Goal: Information Seeking & Learning: Learn about a topic

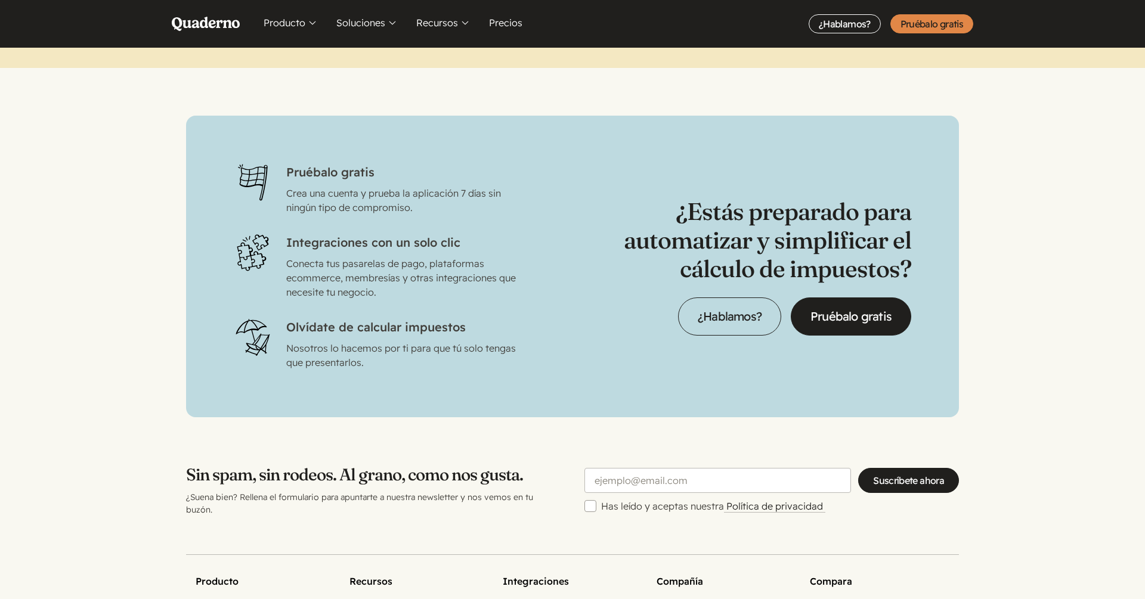
scroll to position [3654, 0]
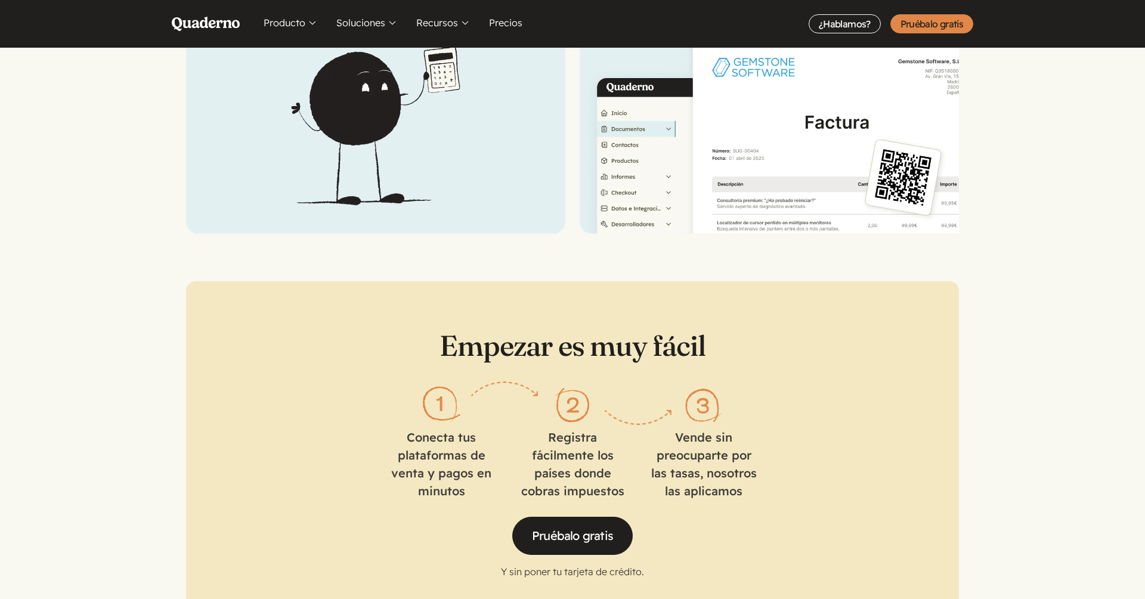
scroll to position [1626, 0]
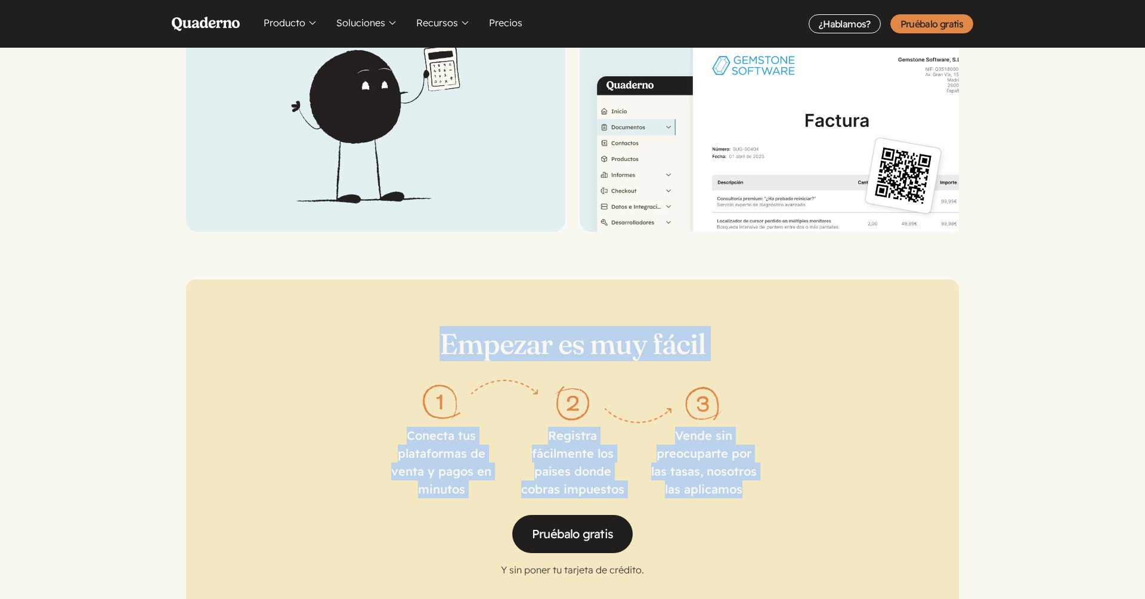
drag, startPoint x: 442, startPoint y: 324, endPoint x: 773, endPoint y: 475, distance: 364.0
click at [772, 475] on div "Empezar es muy fácil Conecta tus plataformas de venta y pagos en minutos Regist…" at bounding box center [572, 452] width 773 height 345
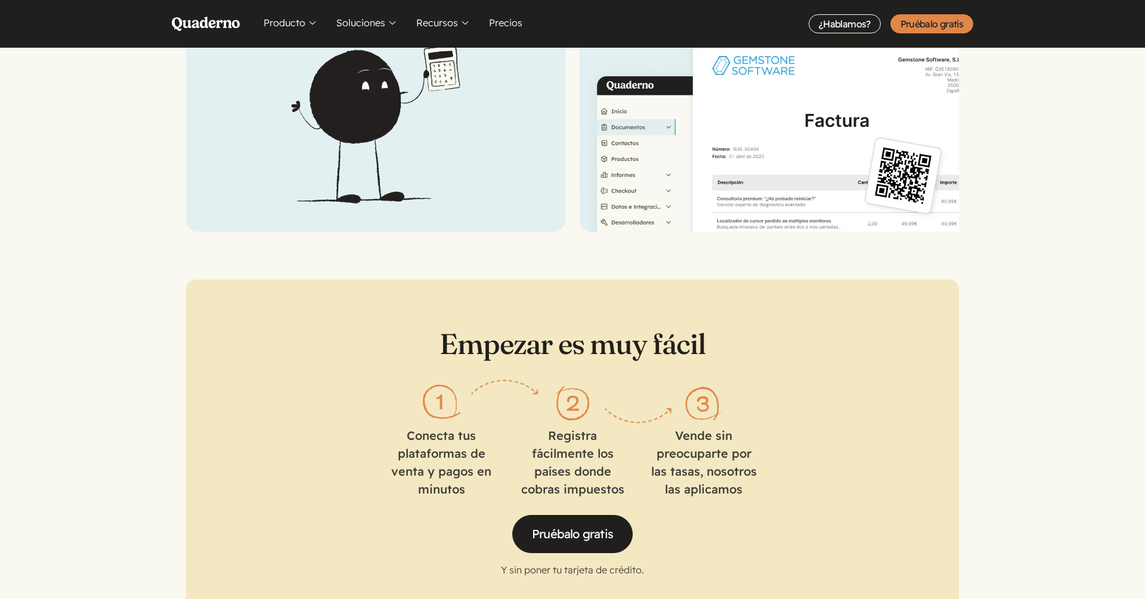
click at [374, 428] on div "Empezar es muy fácil Conecta tus plataformas de venta y pagos en minutos Regist…" at bounding box center [572, 452] width 773 height 345
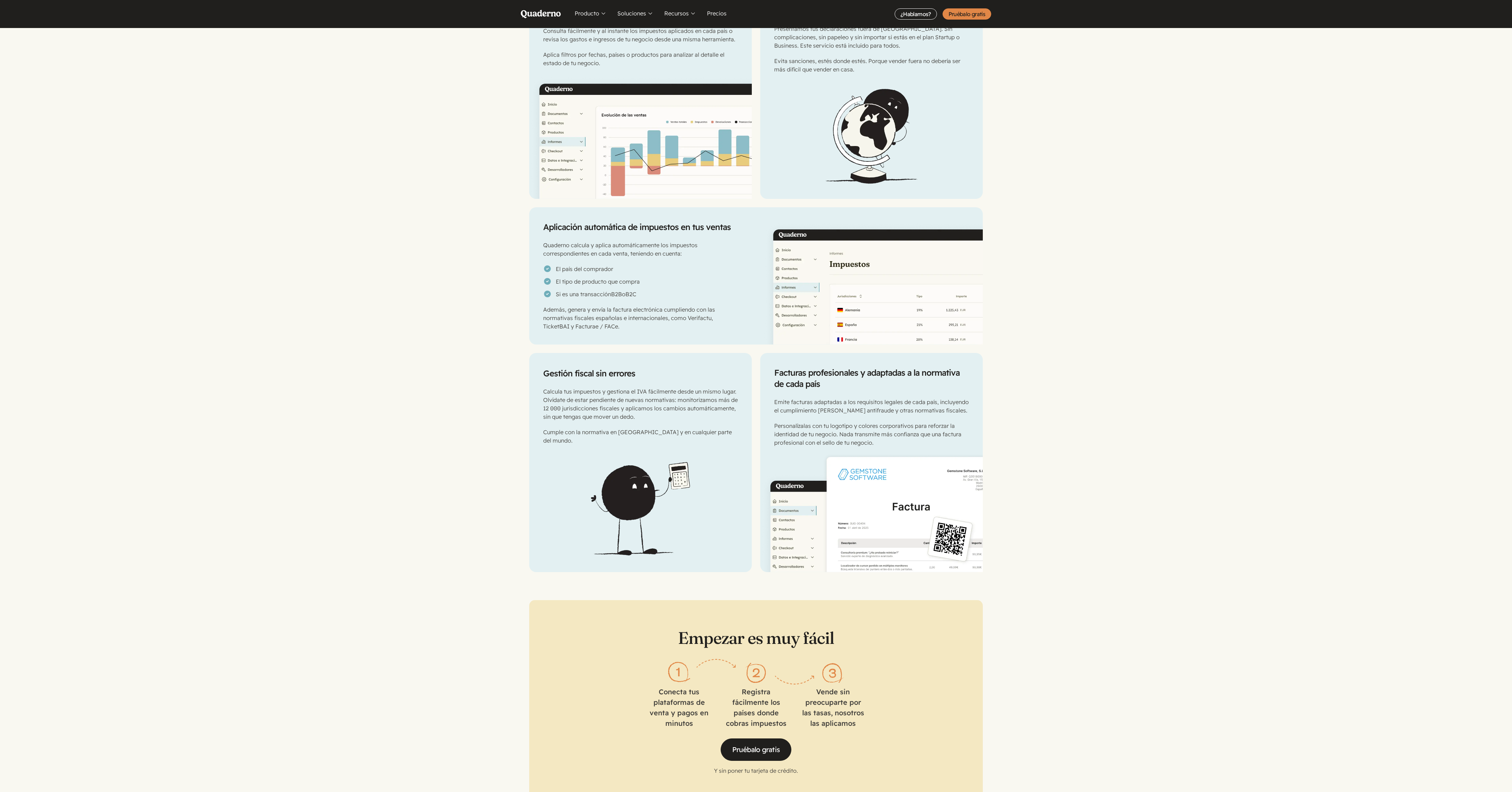
scroll to position [0, 0]
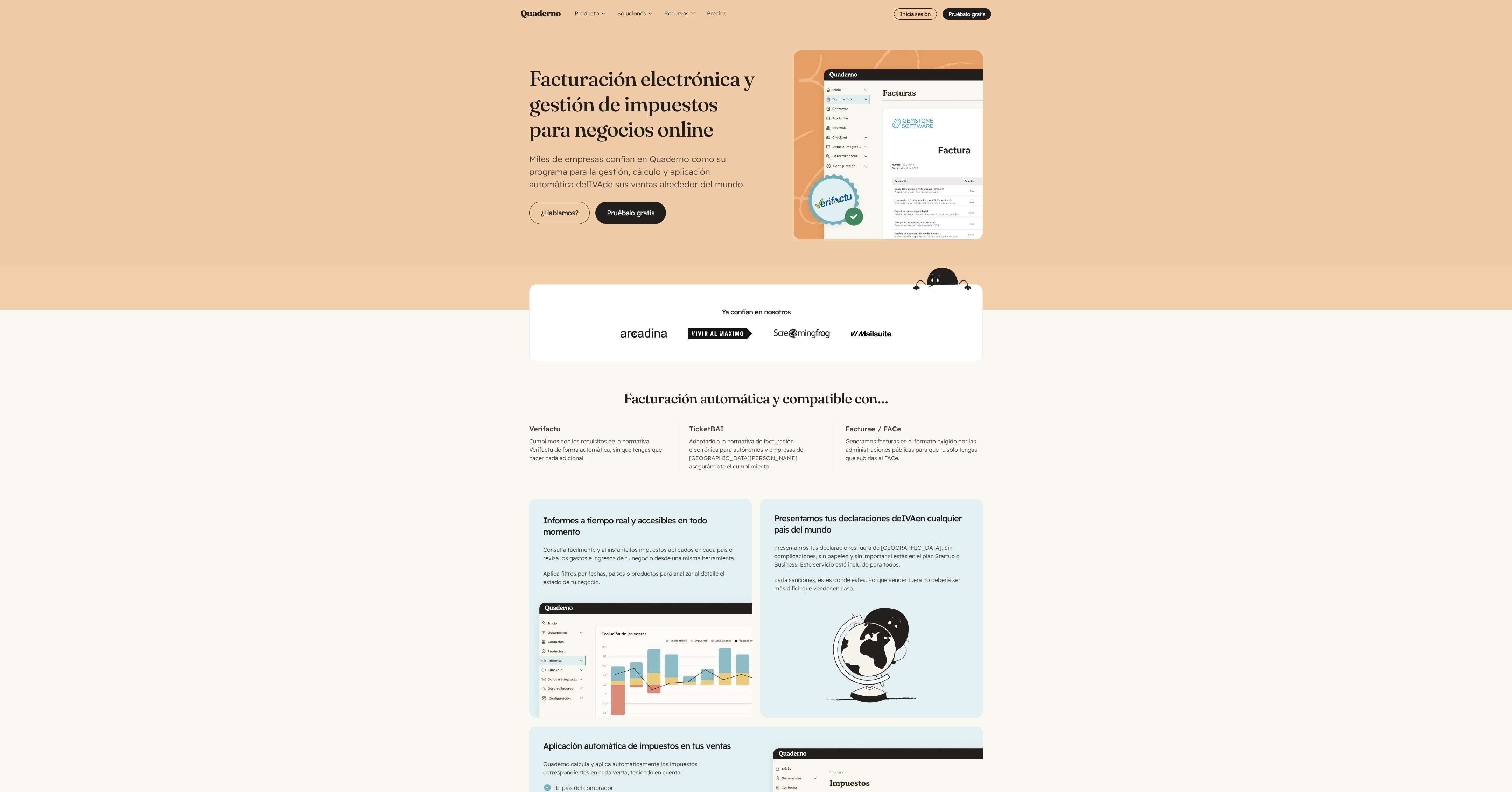
click at [671, 352] on section "Facturación automática y compatible con… Verifactu Cumplimos con los requisitos…" at bounding box center [756, 416] width 1512 height 109
copy div "Facturación automática y compatible con…"
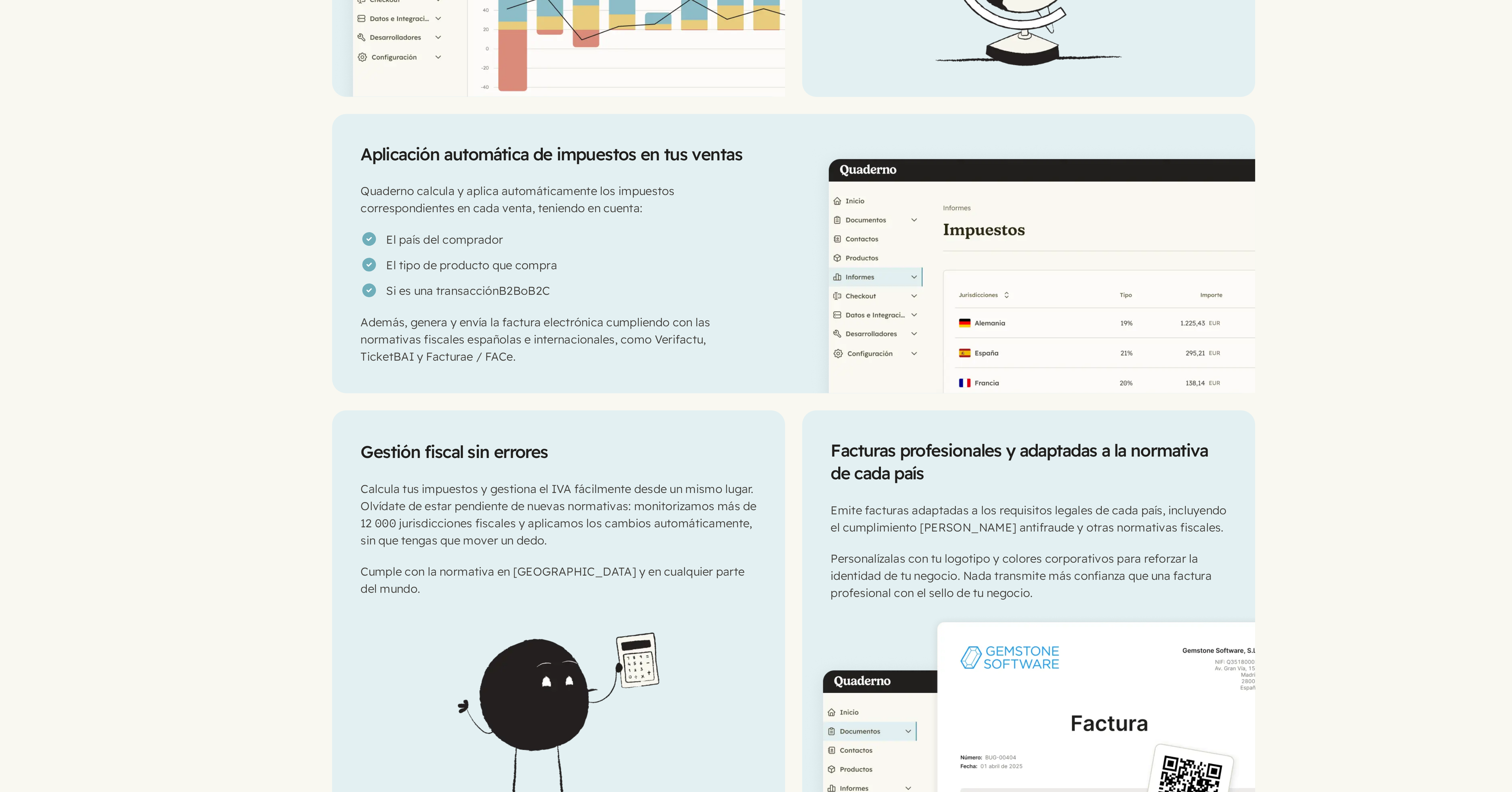
scroll to position [267, 0]
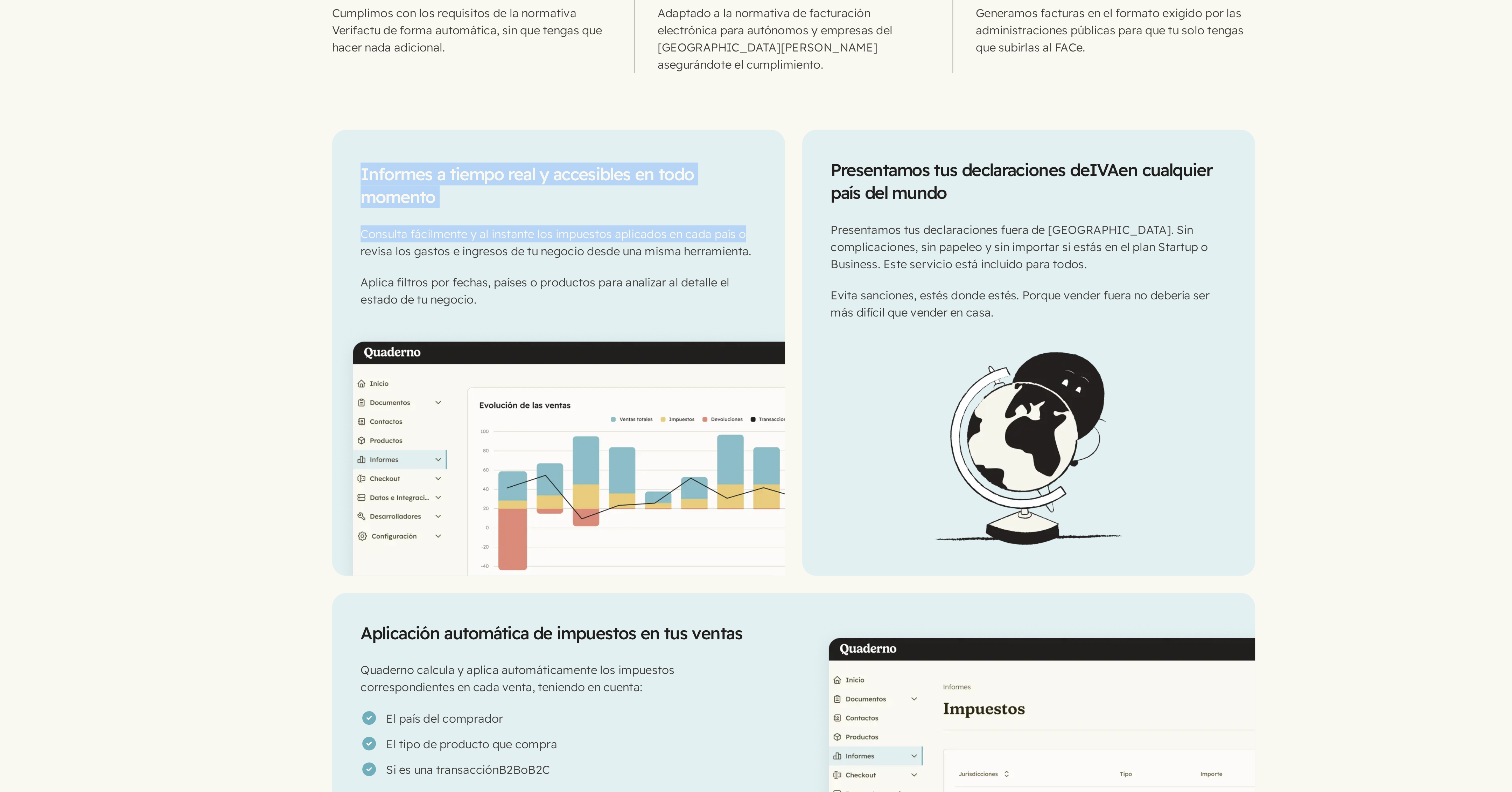
drag, startPoint x: 725, startPoint y: 255, endPoint x: 748, endPoint y: 274, distance: 29.8
click at [671, 274] on div "Informes a tiempo real y accesibles en todo momento Consulta fácilmente y al in…" at bounding box center [756, 514] width 1512 height 621
click at [671, 273] on div "Informes a tiempo real y accesibles en todo momento Consulta fácilmente y al in…" at bounding box center [640, 277] width 222 height 90
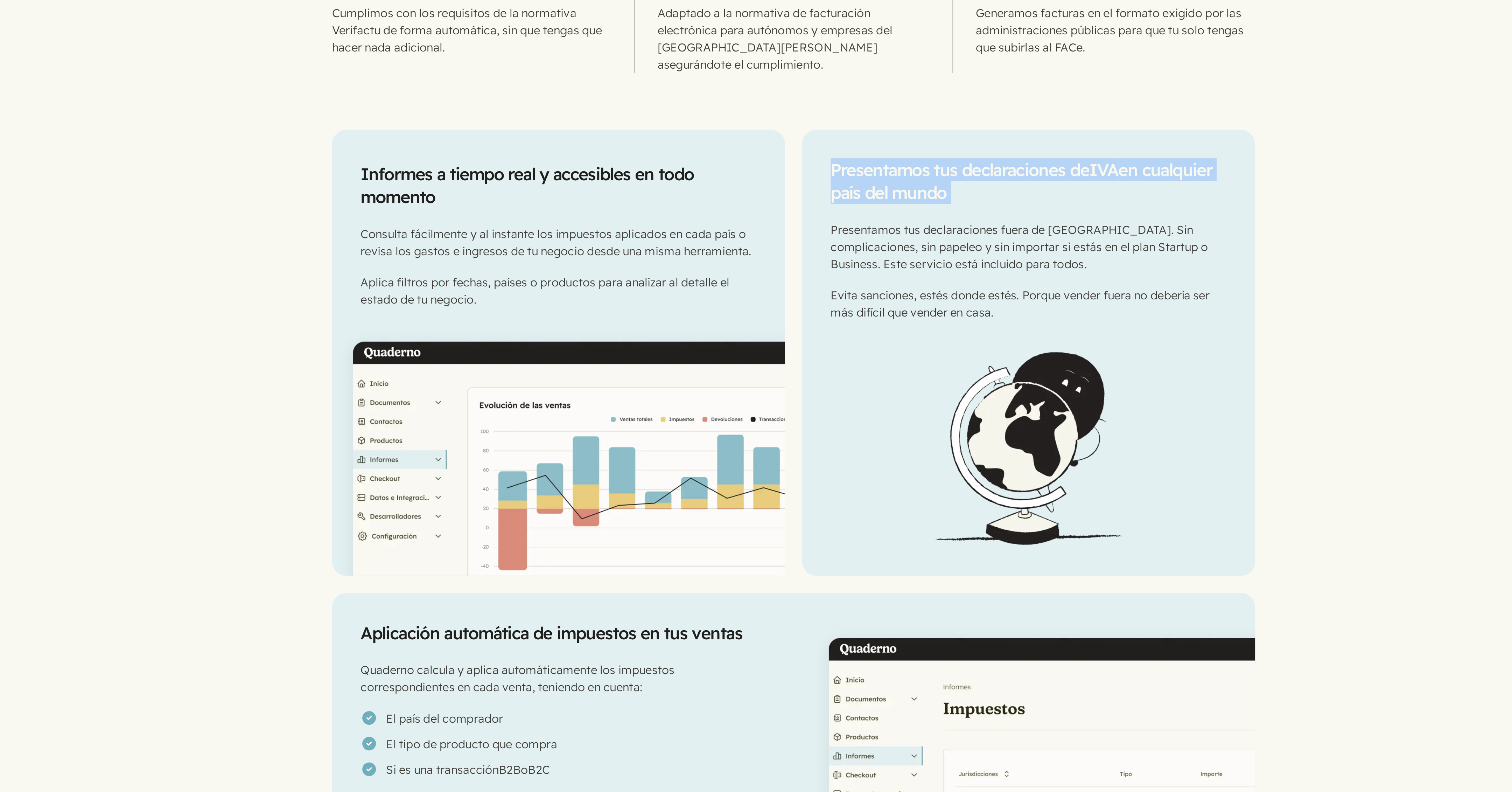
drag, startPoint x: 860, startPoint y: 218, endPoint x: 885, endPoint y: 267, distance: 55.0
click at [671, 267] on div "Informes a tiempo real y accesibles en todo momento Consulta fácilmente y al in…" at bounding box center [756, 514] width 1512 height 621
click at [671, 267] on div "Presentamos tus declaraciones de [PERSON_NAME] en cualquier país del mundo Pres…" at bounding box center [871, 279] width 222 height 94
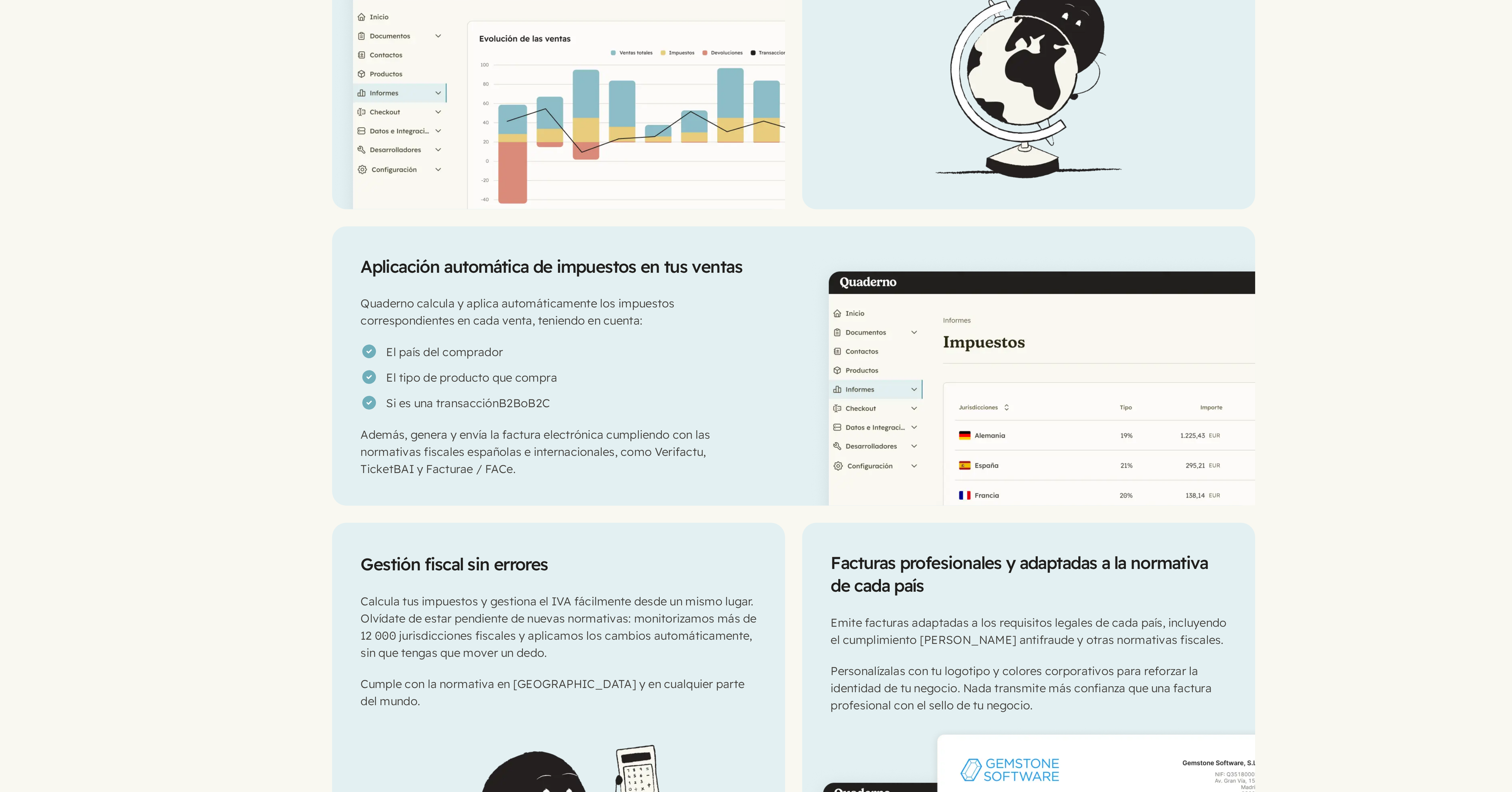
click at [636, 352] on div "Aplicación automática de impuestos en tus ventas Quaderno calcula y aplica auto…" at bounding box center [639, 528] width 220 height 137
click at [671, 352] on p "Quaderno calcula y aplica automáticamente los impuestos correspondientes en cad…" at bounding box center [639, 501] width 192 height 17
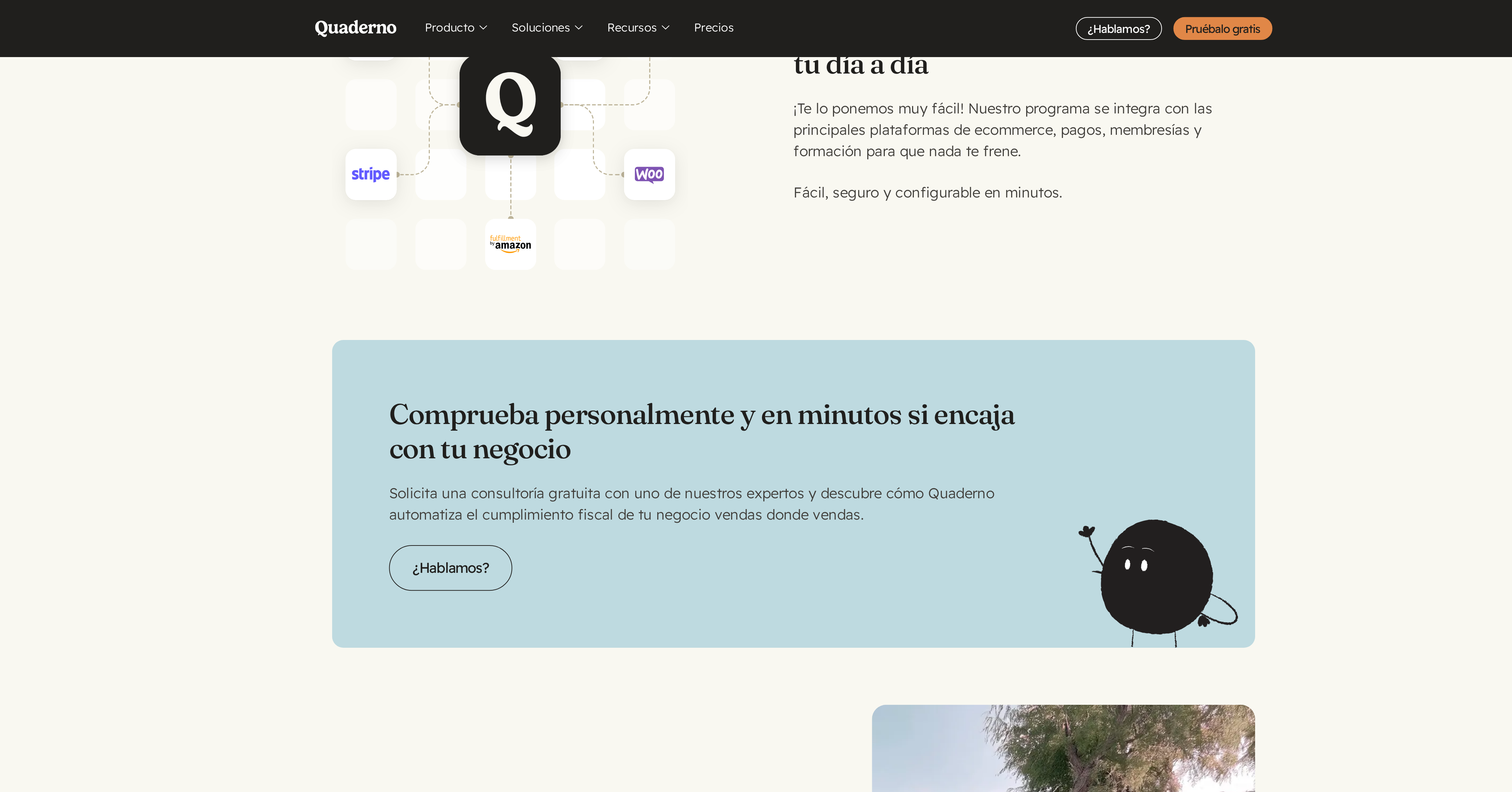
scroll to position [1384, 0]
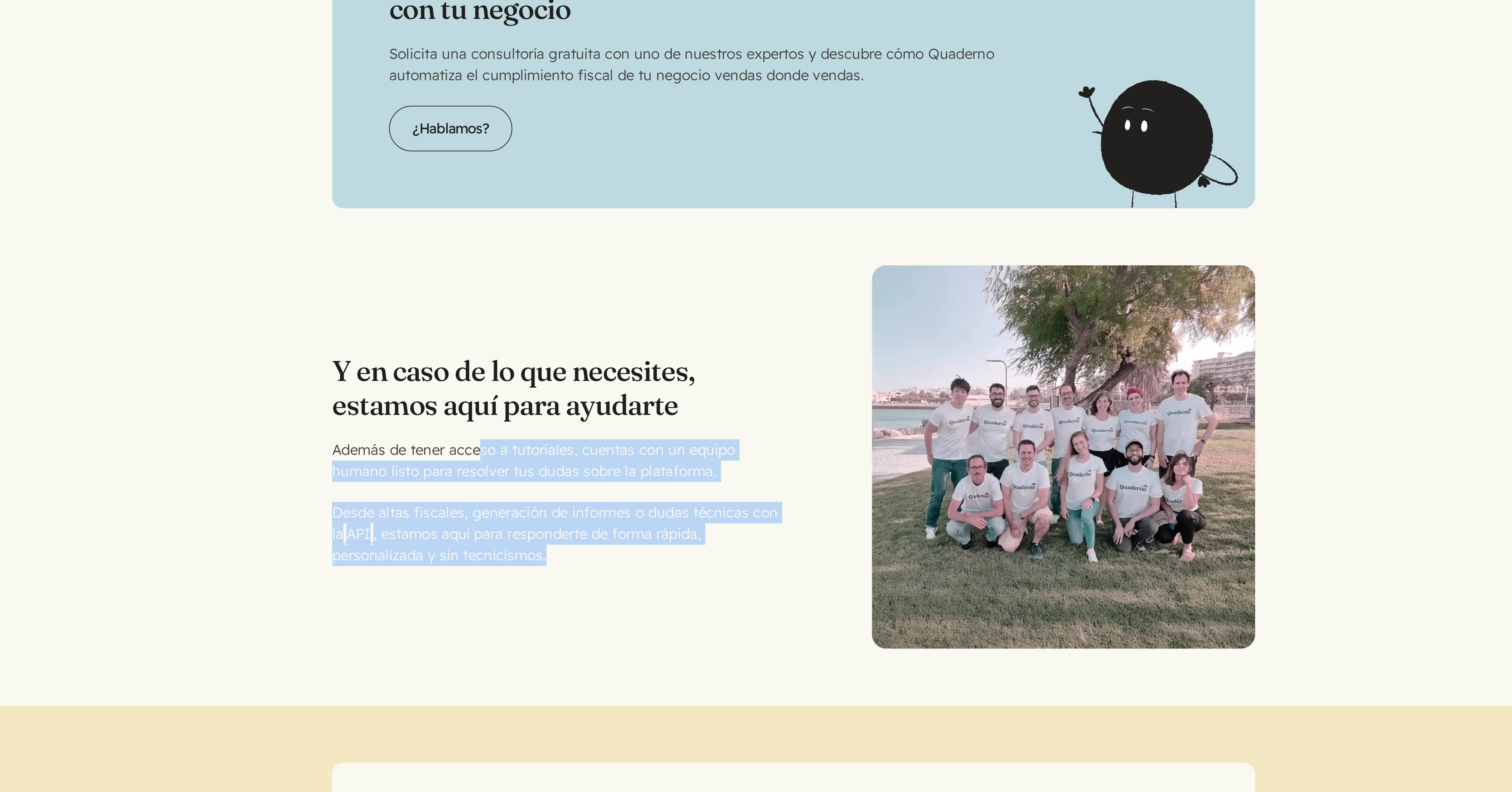
drag, startPoint x: 602, startPoint y: 426, endPoint x: 740, endPoint y: 485, distance: 150.1
click at [671, 352] on div "Además de tener acceso a tutoriales, cuentas con un equipo humano listo para re…" at bounding box center [643, 465] width 227 height 62
click at [671, 352] on p "Desde altas fiscales, generación de informes o dudas técnicas con la API , esta…" at bounding box center [643, 480] width 227 height 32
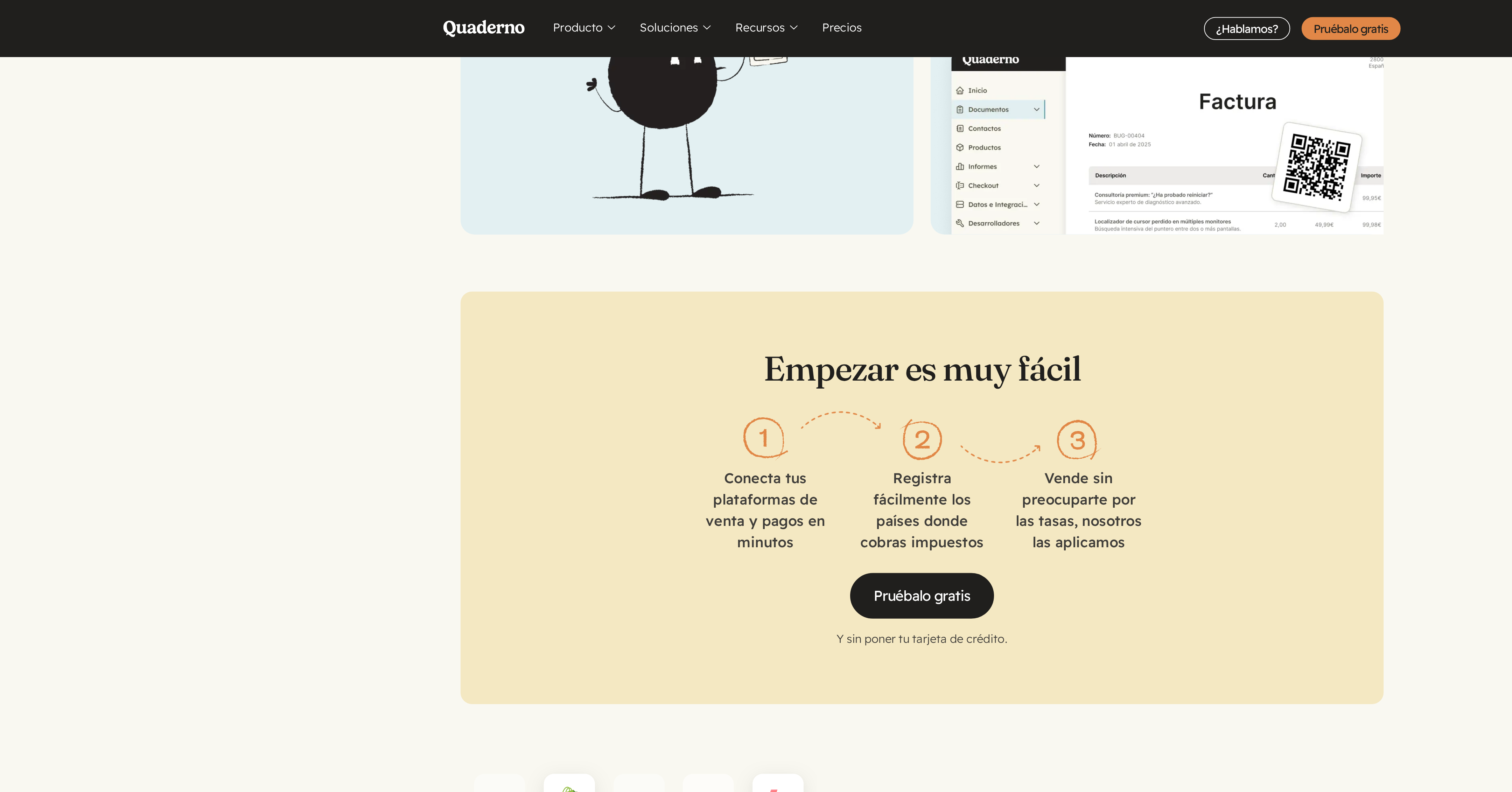
scroll to position [973, 0]
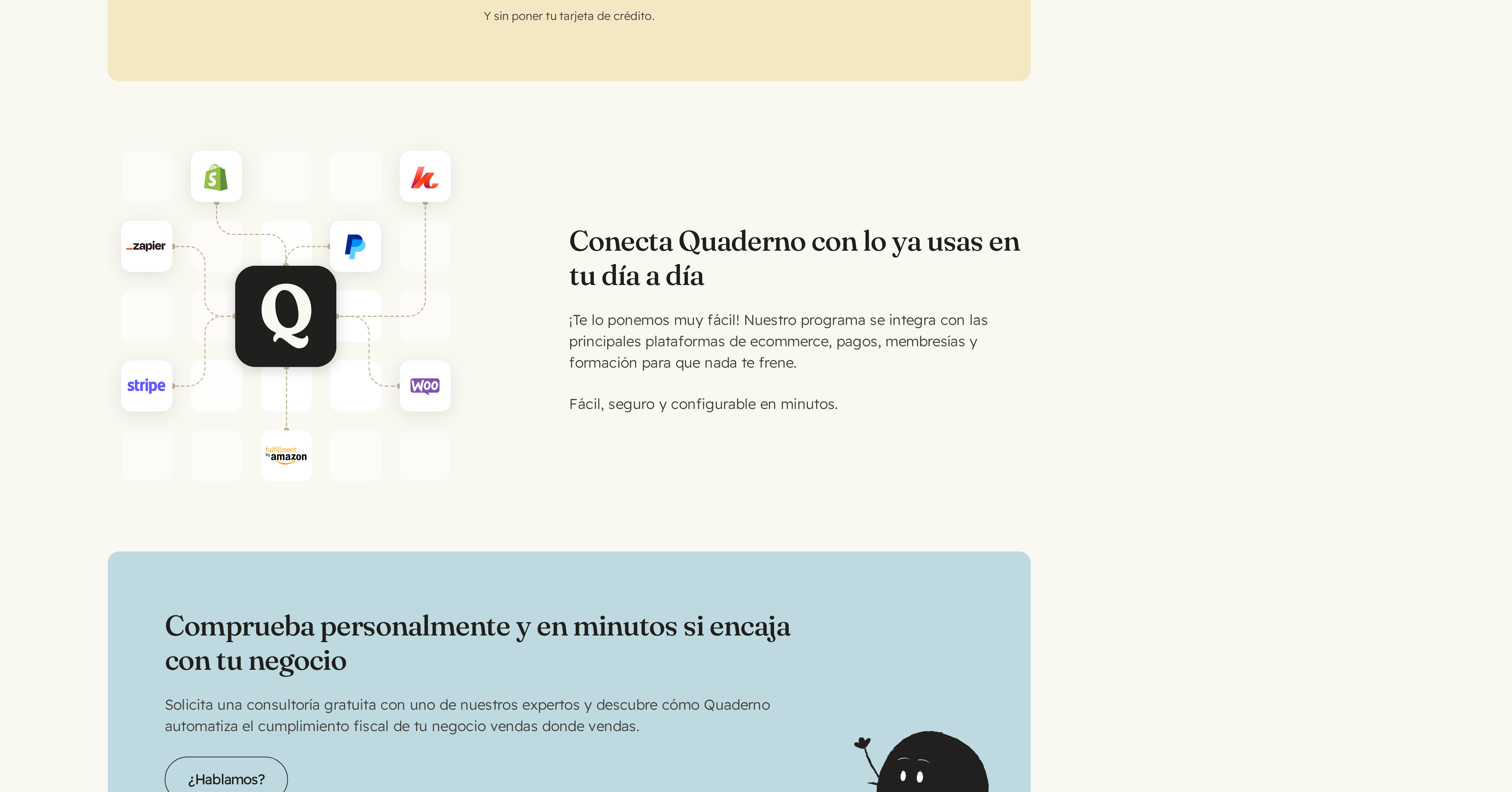
click at [671, 352] on h3 "Conecta Quaderno con lo ya usas en tu día a día" at bounding box center [869, 435] width 227 height 33
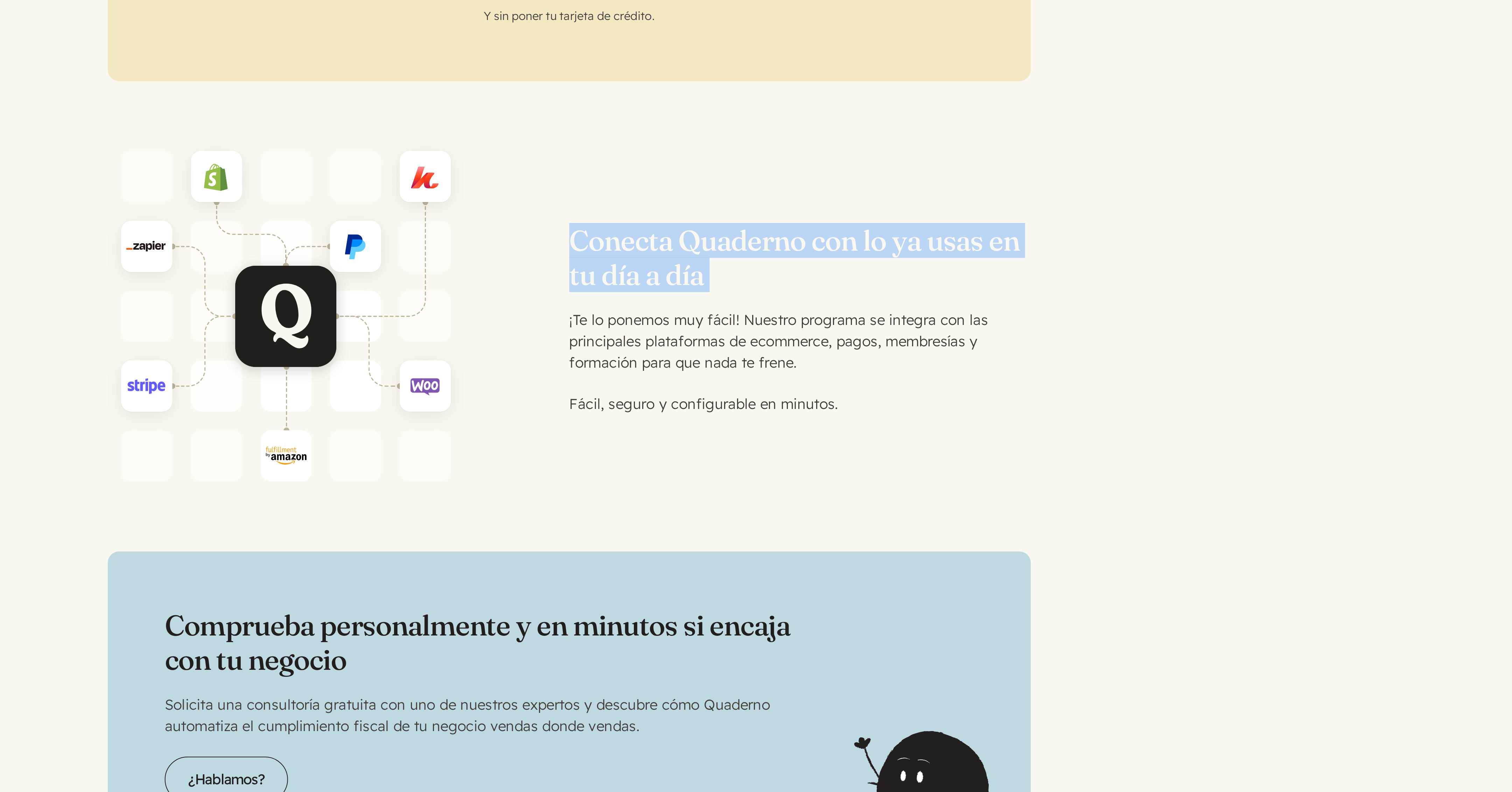
click at [671, 352] on h3 "Conecta Quaderno con lo ya usas en tu día a día" at bounding box center [869, 435] width 227 height 33
copy div "Conecta Quaderno con lo ya usas en tu día a día"
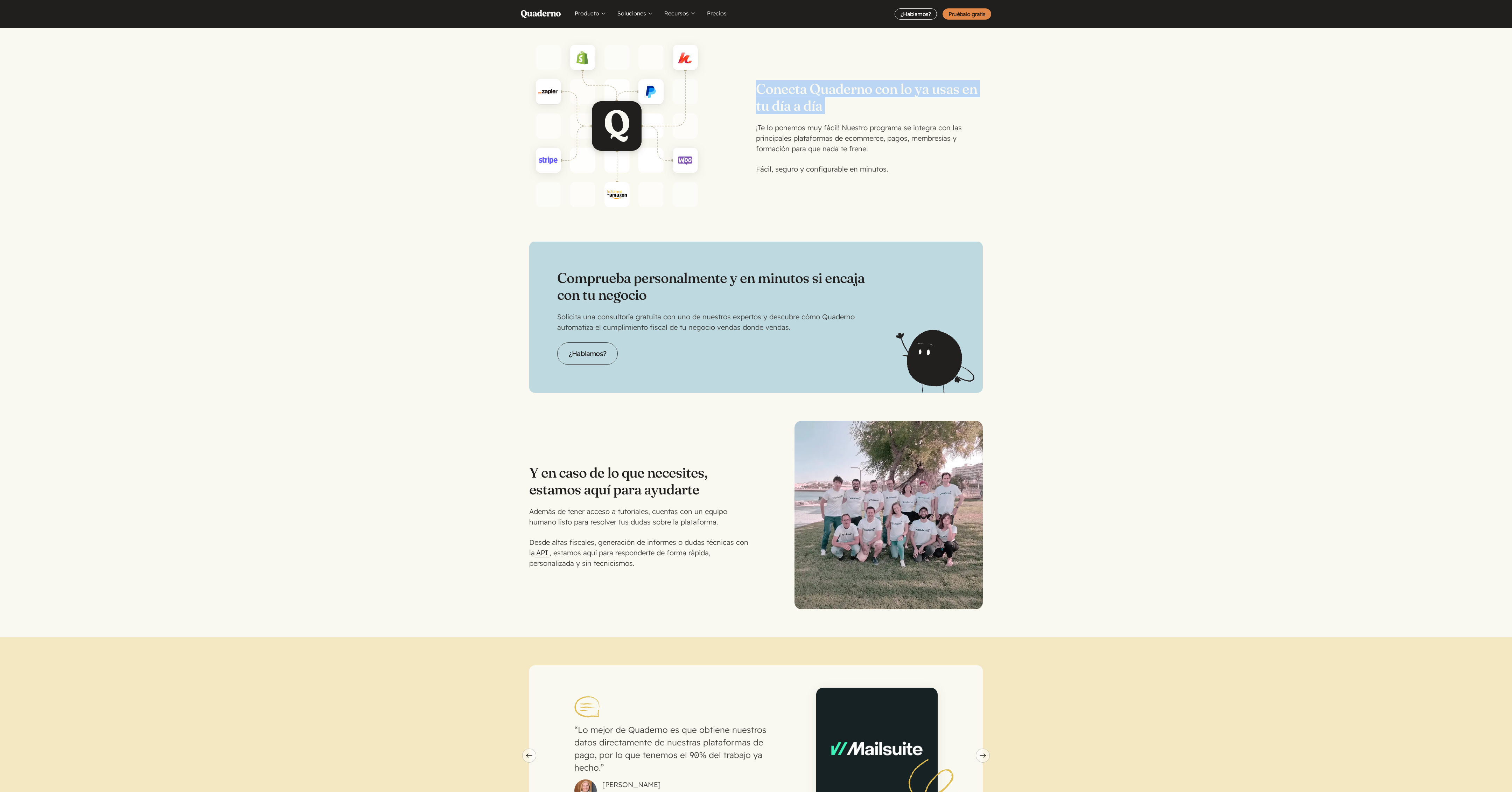
scroll to position [1339, 0]
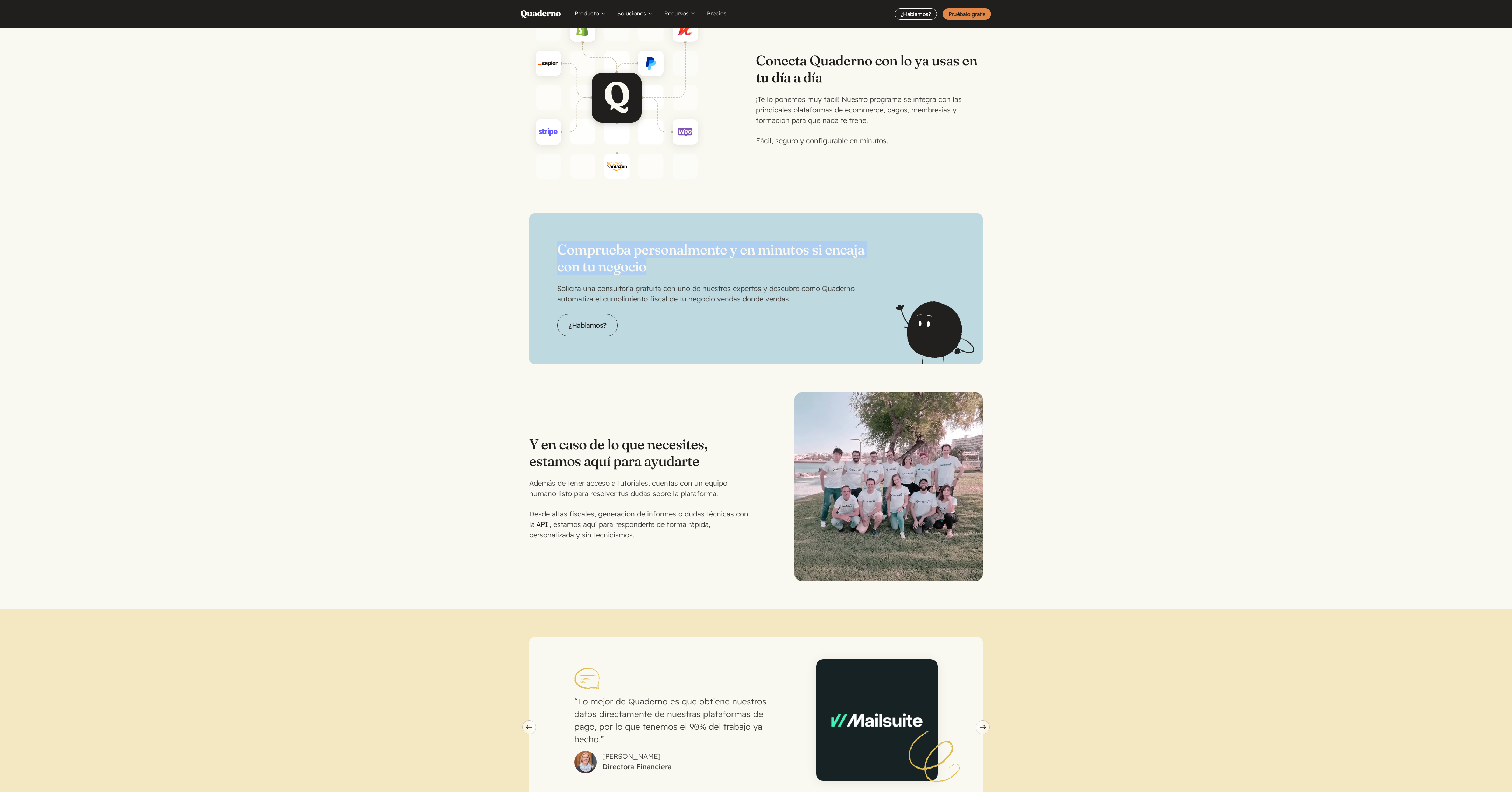
drag, startPoint x: 559, startPoint y: 238, endPoint x: 670, endPoint y: 259, distance: 113.0
click at [670, 259] on h2 "Comprueba personalmente y en minutos si encaja con tu negocio" at bounding box center [755, 258] width 397 height 33
drag, startPoint x: 683, startPoint y: 252, endPoint x: 760, endPoint y: 264, distance: 77.9
click at [671, 264] on div "Comprueba personalmente y en minutos si encaja con tu negocio Solicita una cons…" at bounding box center [756, 289] width 454 height 151
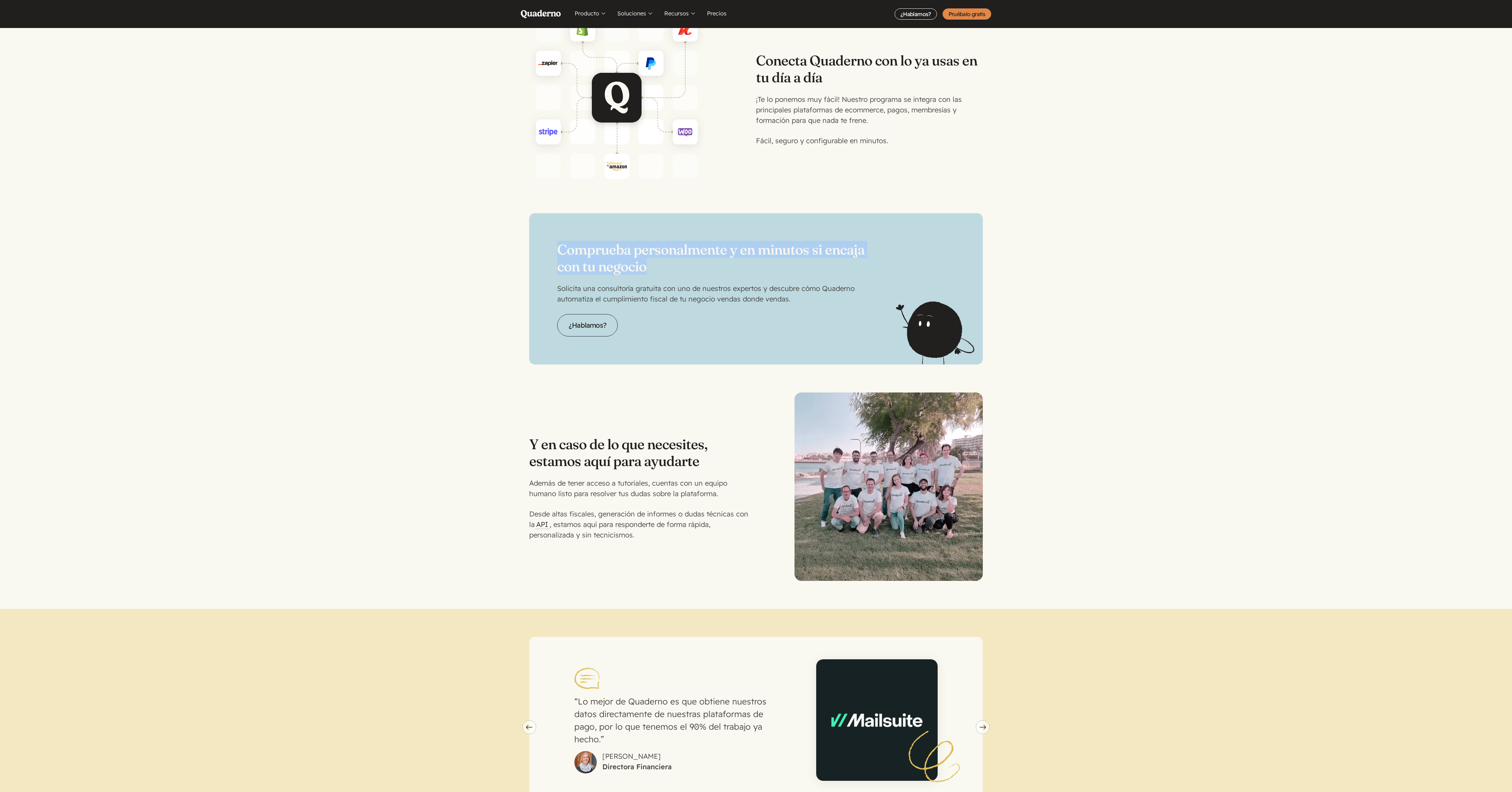
copy h2 "Comprueba personalmente y en minutos si encaja con tu negocio"
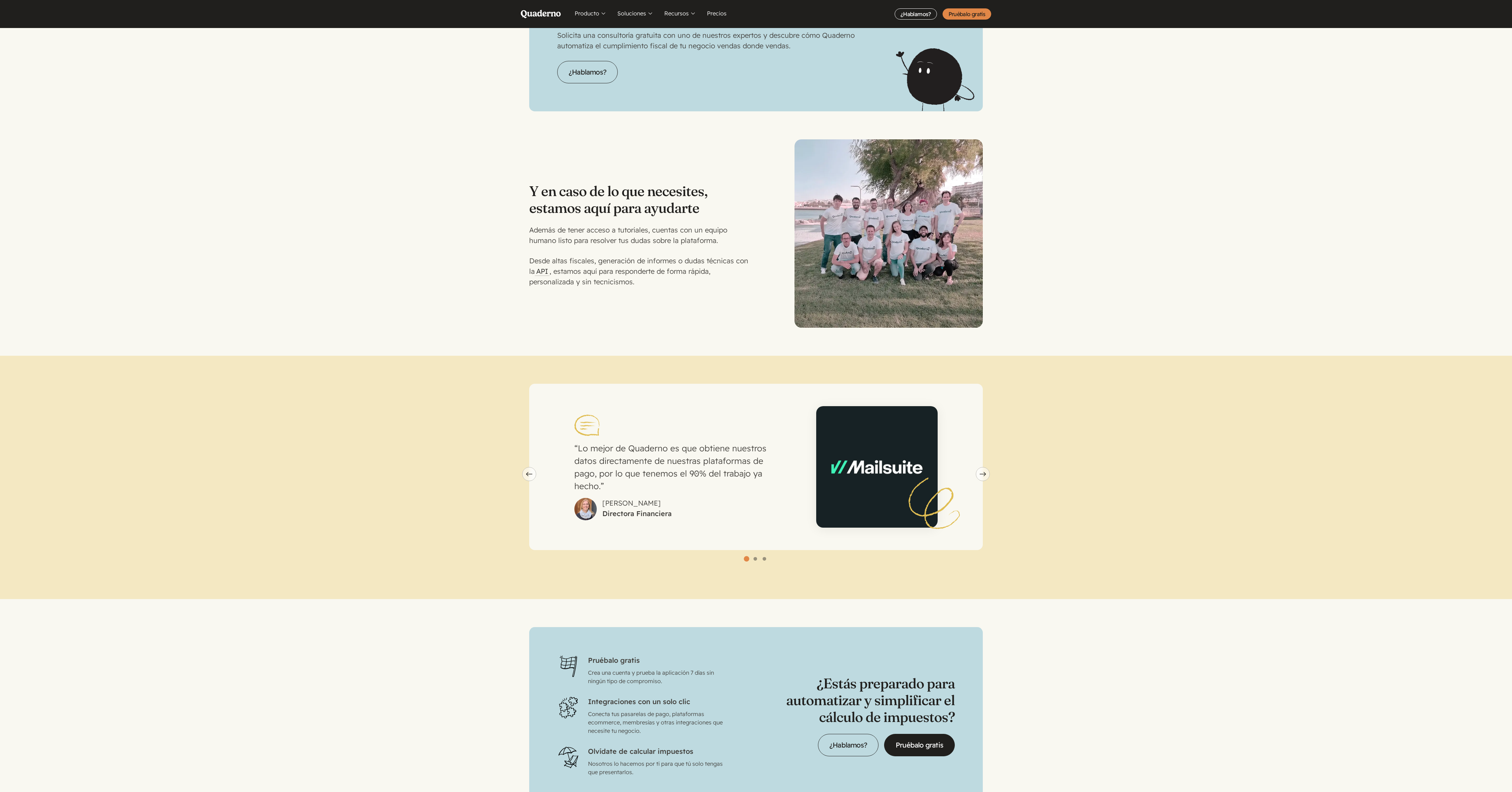
scroll to position [1597, 0]
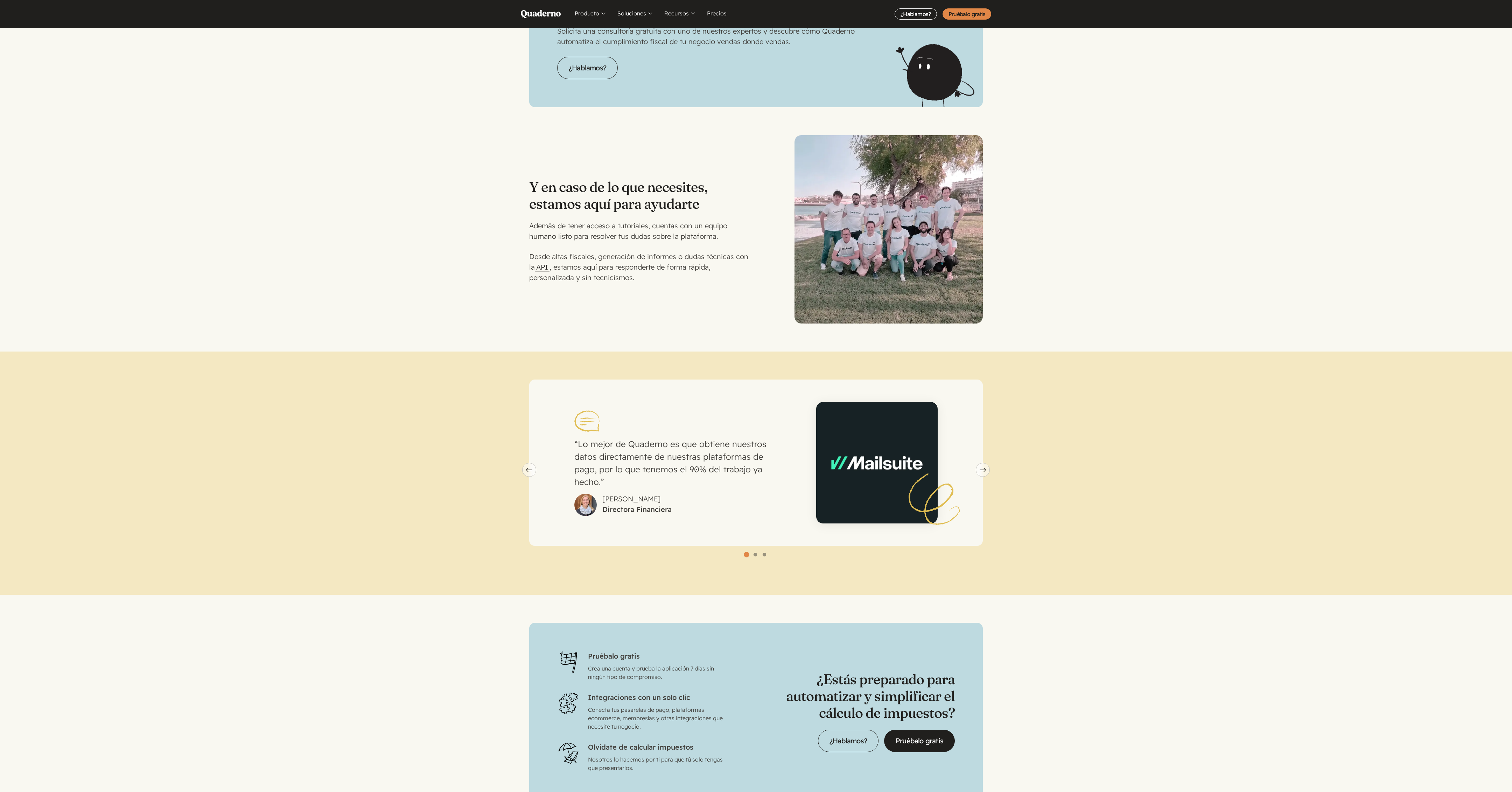
click at [627, 190] on h3 "Y en caso de lo que necesites, estamos aquí para ayudarte" at bounding box center [643, 195] width 227 height 33
copy div "Y en caso de lo que necesites, estamos aquí para ayudarte"
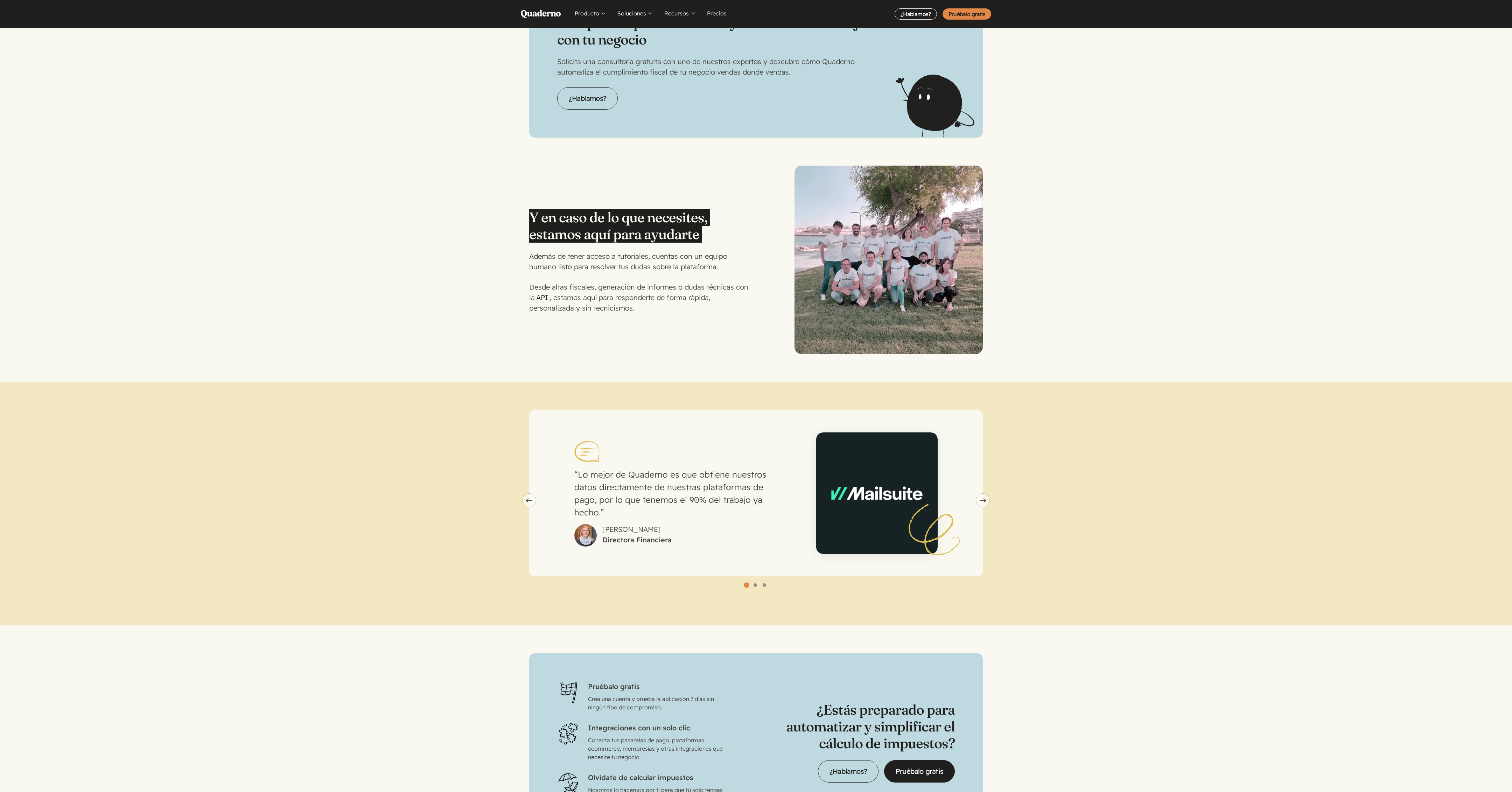
scroll to position [1740, 0]
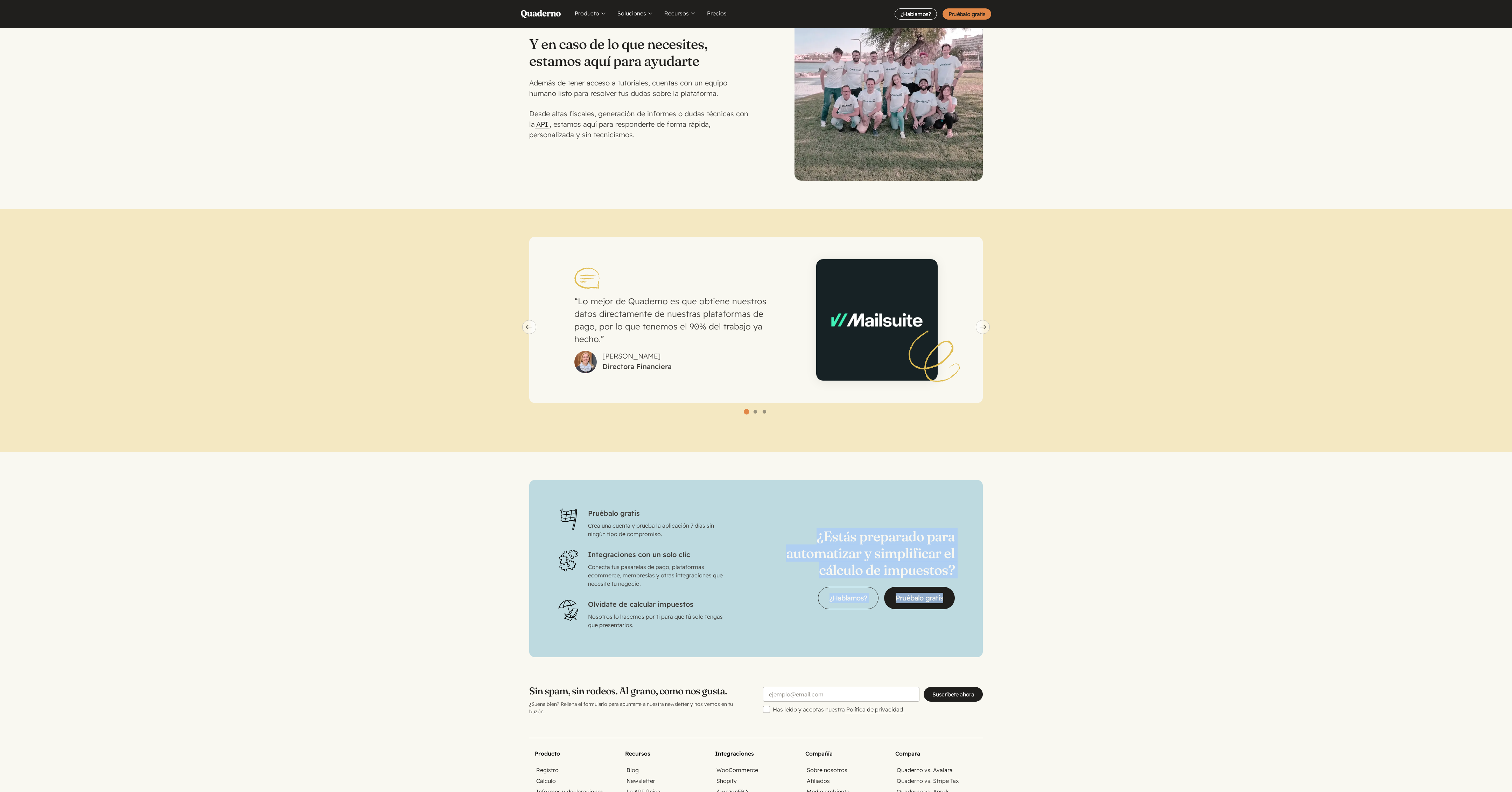
drag, startPoint x: 830, startPoint y: 468, endPoint x: 1122, endPoint y: 574, distance: 310.6
click at [671, 352] on section "Pruébalo gratis Crea una cuenta y prueba la aplicación 7 días sin ningún tipo d…" at bounding box center [756, 569] width 1512 height 177
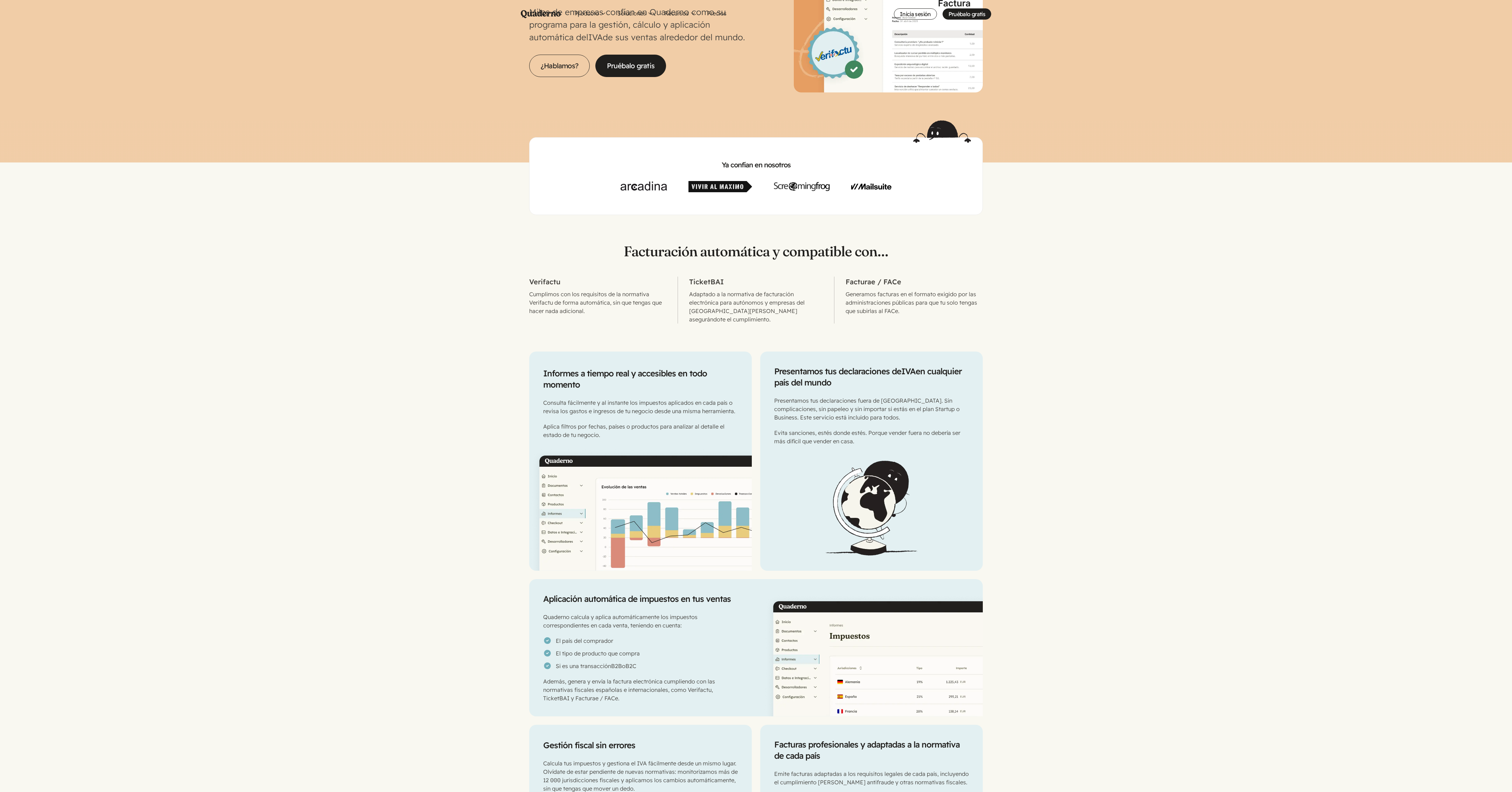
scroll to position [330, 0]
